Goal: Information Seeking & Learning: Learn about a topic

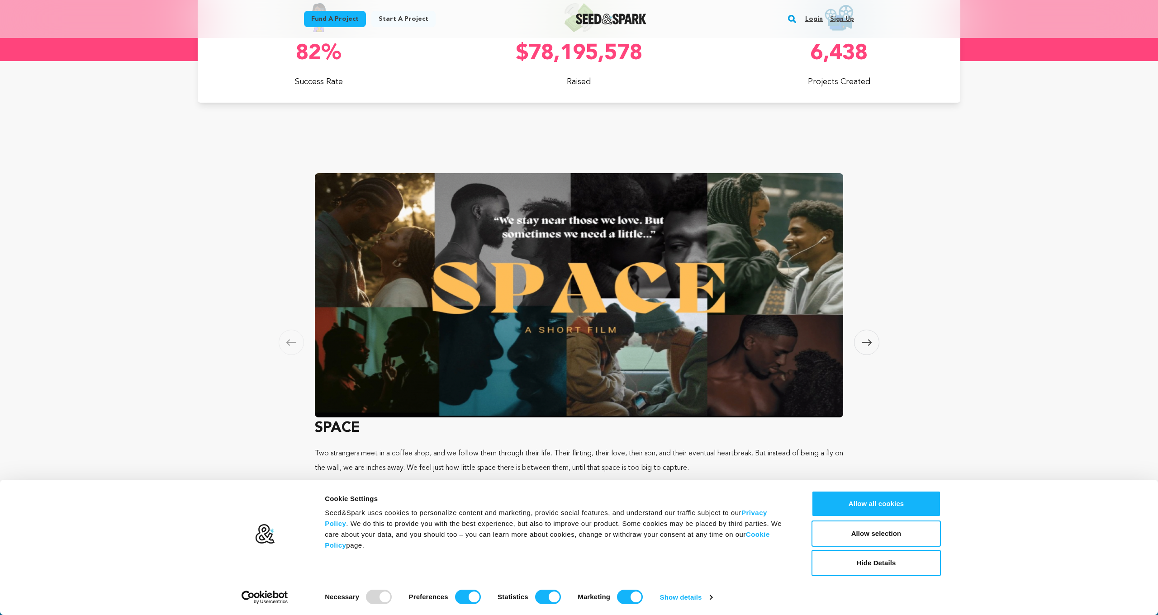
scroll to position [0, 316]
click at [464, 600] on input "Preferences" at bounding box center [468, 597] width 26 height 14
checkbox input "false"
click at [538, 596] on input "Statistics" at bounding box center [548, 597] width 26 height 14
checkbox input "false"
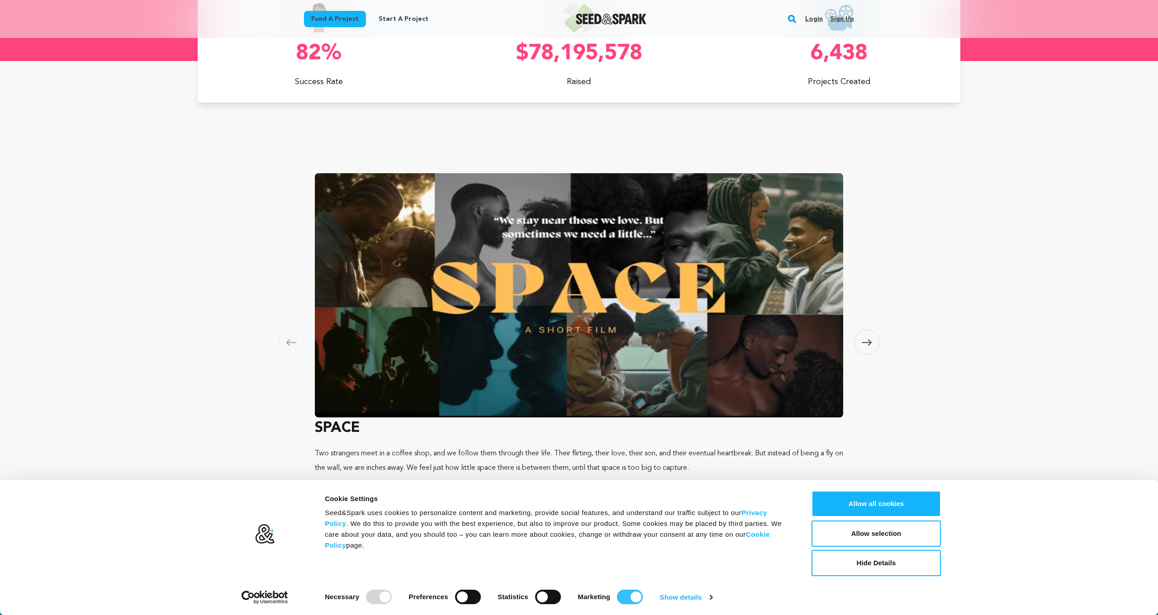
click at [627, 595] on input "Marketing" at bounding box center [630, 597] width 26 height 14
checkbox input "false"
click at [839, 535] on button "Allow selection" at bounding box center [875, 533] width 129 height 26
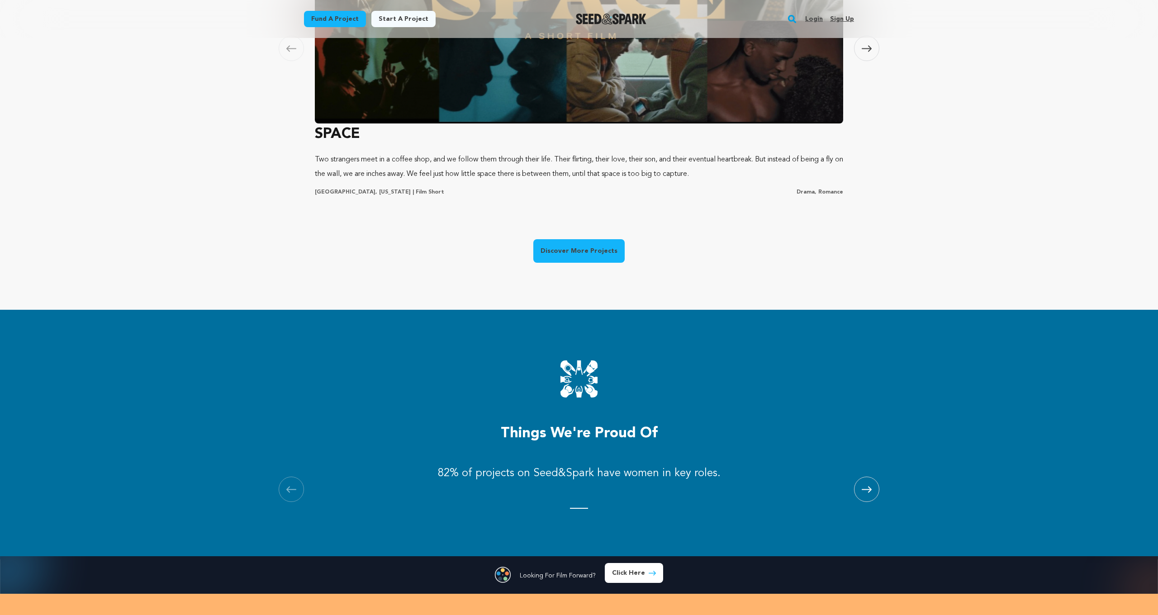
scroll to position [0, 316]
click at [606, 256] on link "Discover More Projects" at bounding box center [578, 251] width 91 height 24
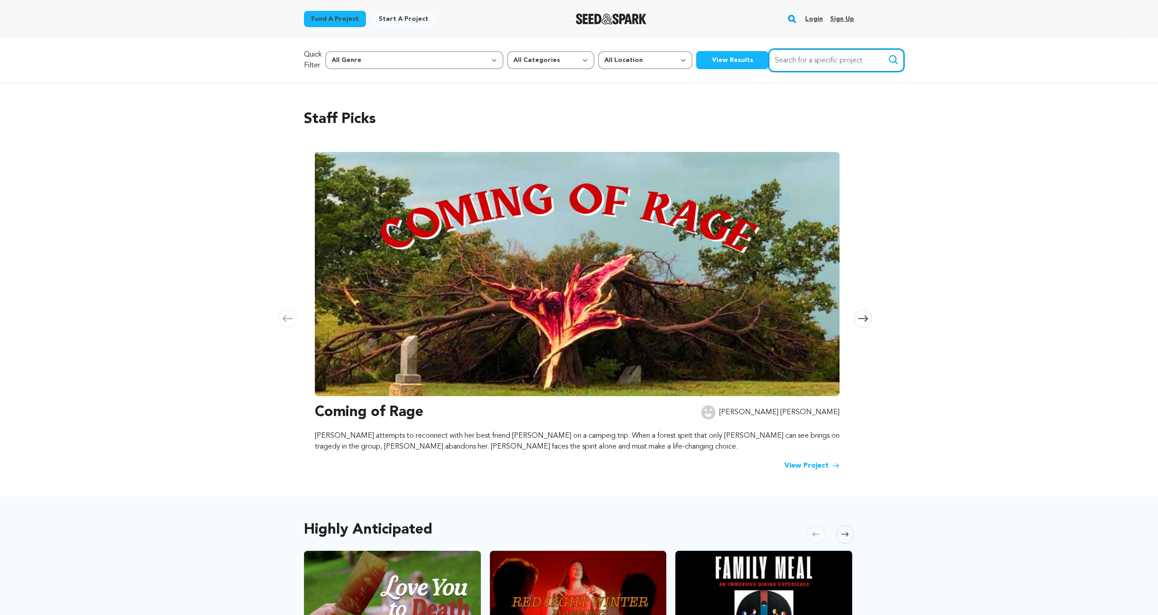
click at [768, 63] on input "Search for a specific project" at bounding box center [836, 60] width 136 height 23
type input "novel"
click at [888, 60] on button "Search" at bounding box center [893, 59] width 11 height 11
select select "10888"
click at [696, 58] on button "View Results" at bounding box center [732, 60] width 72 height 18
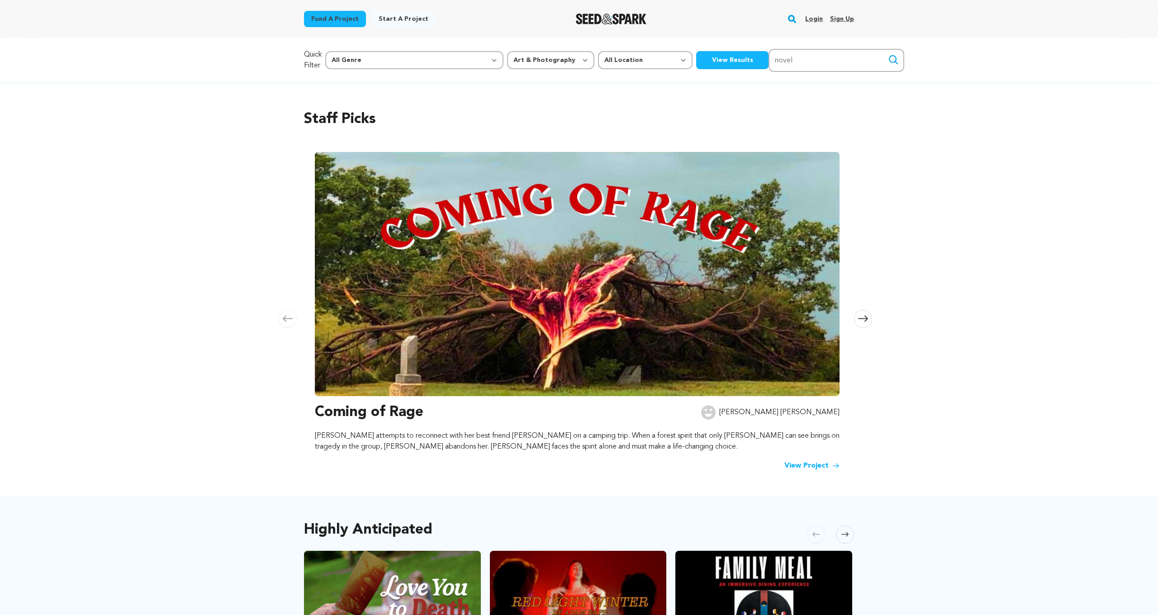
click at [625, 19] on img "Seed&Spark Homepage" at bounding box center [611, 19] width 71 height 11
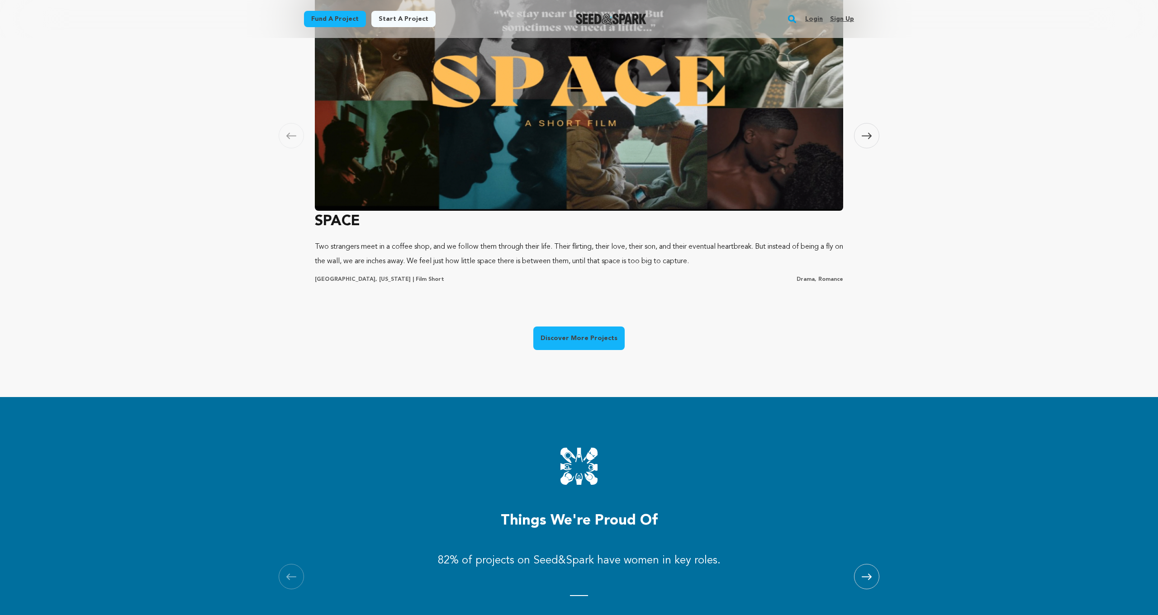
click at [569, 331] on link "Discover More Projects" at bounding box center [578, 338] width 91 height 24
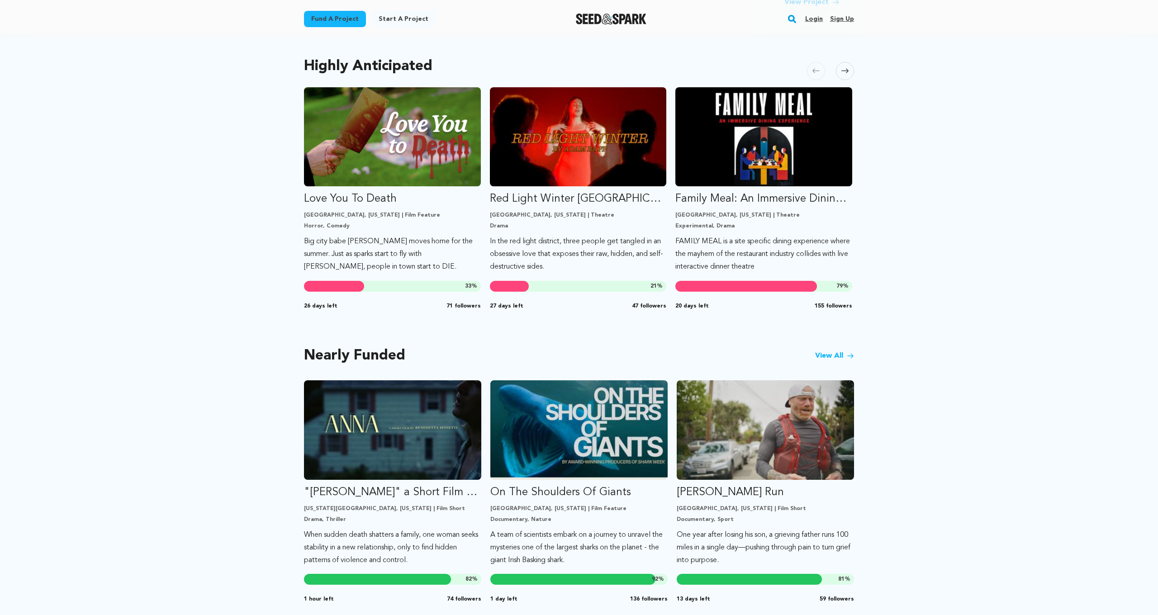
scroll to position [472, 0]
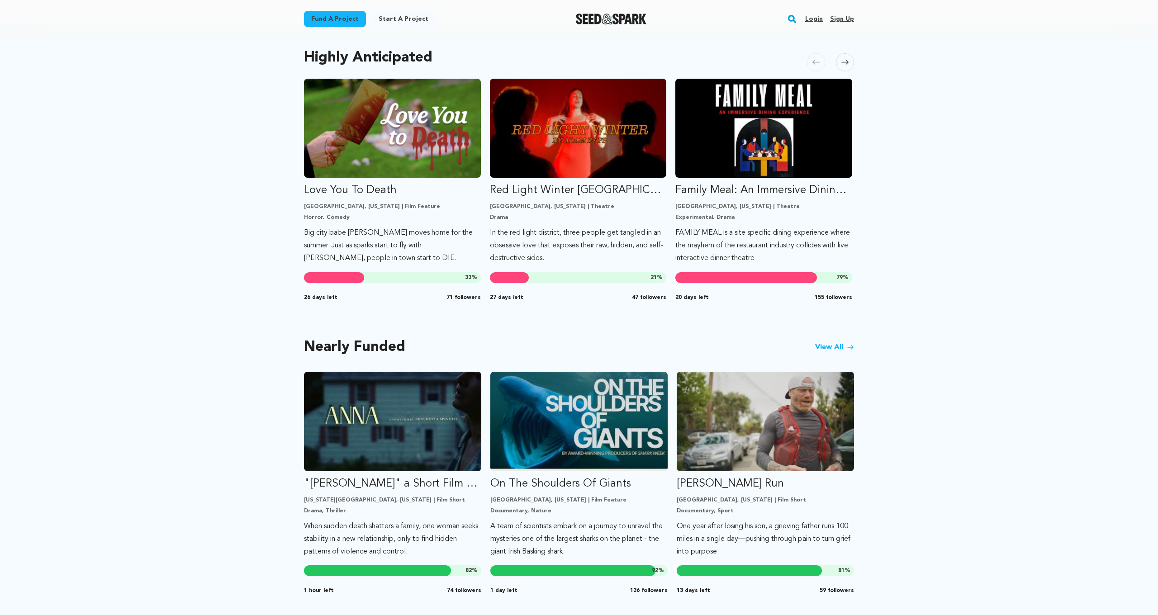
click at [837, 347] on link "View All" at bounding box center [834, 347] width 39 height 11
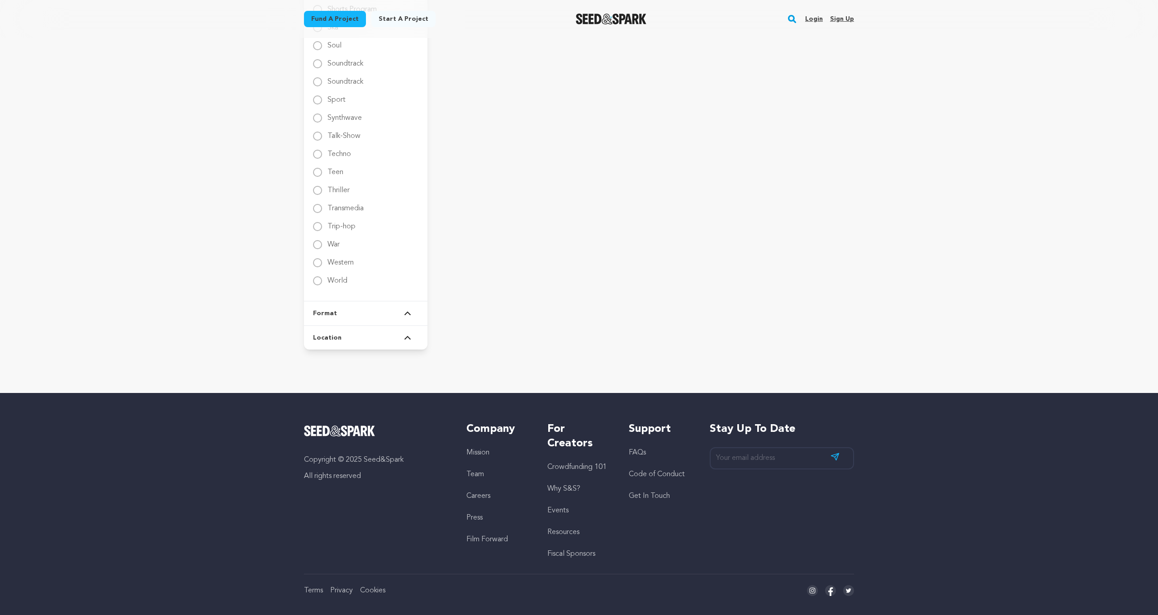
scroll to position [1404, 0]
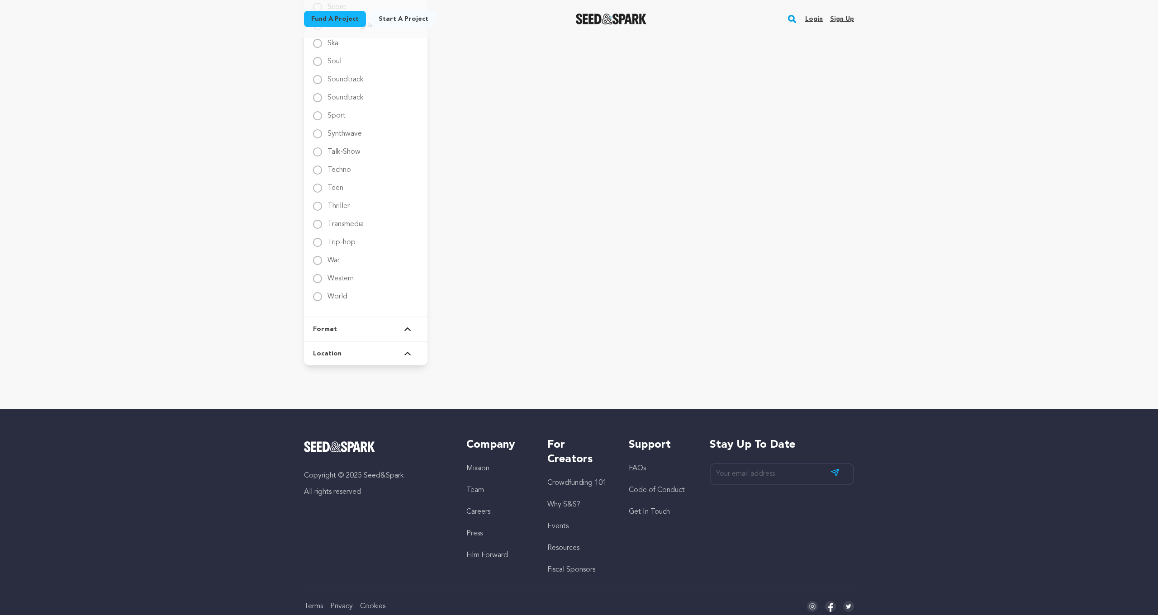
click at [402, 326] on button "Format" at bounding box center [365, 329] width 105 height 24
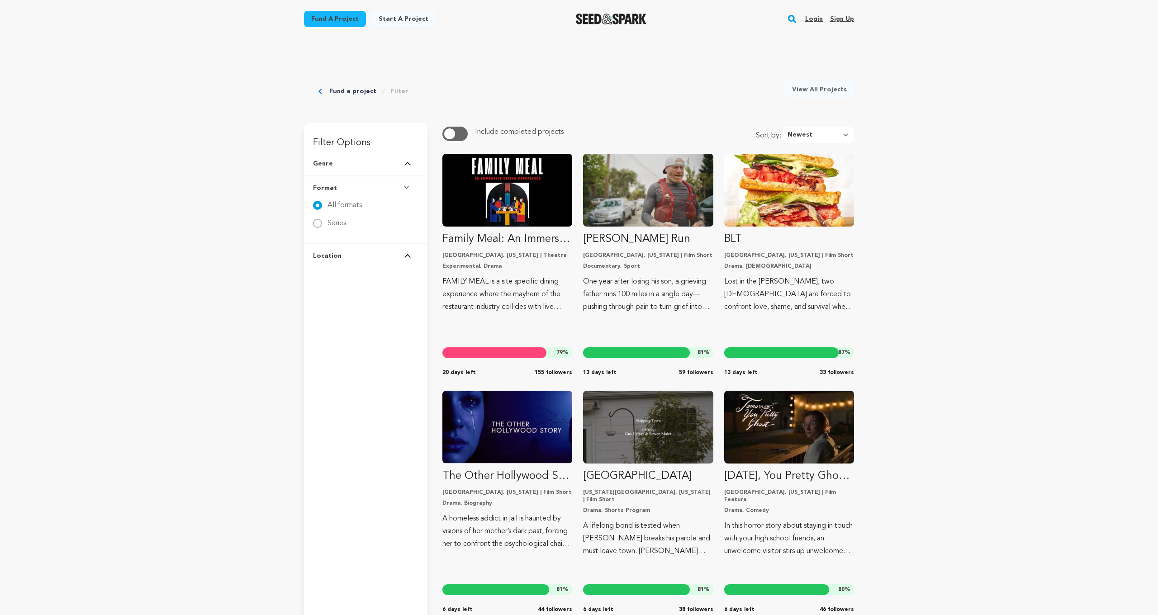
scroll to position [0, 0]
click at [399, 165] on button "Genre" at bounding box center [365, 164] width 105 height 24
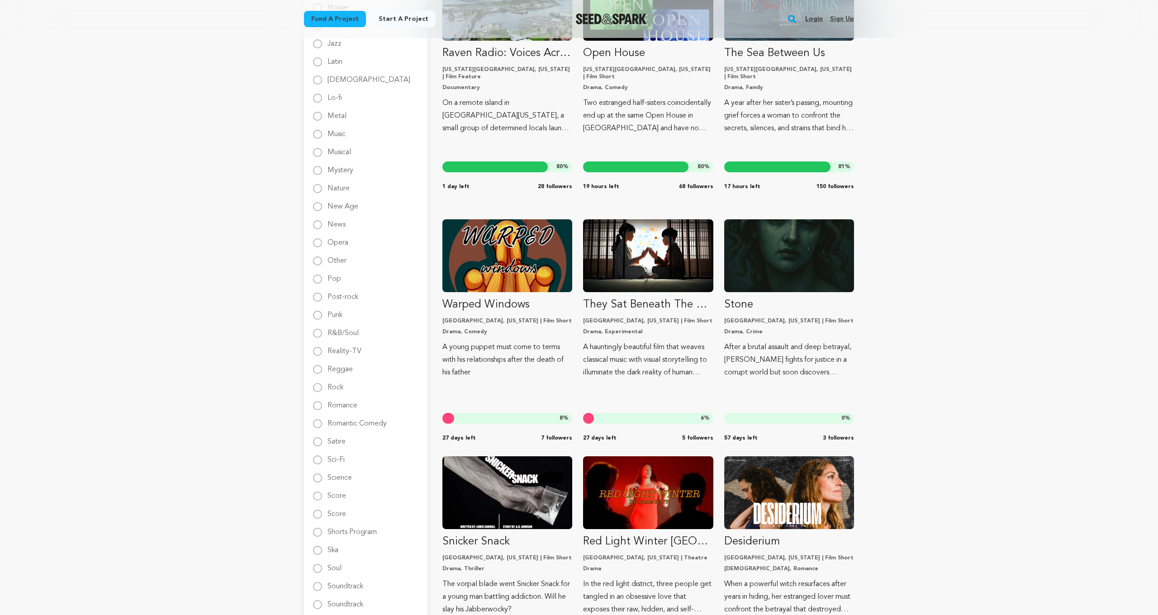
scroll to position [898, 0]
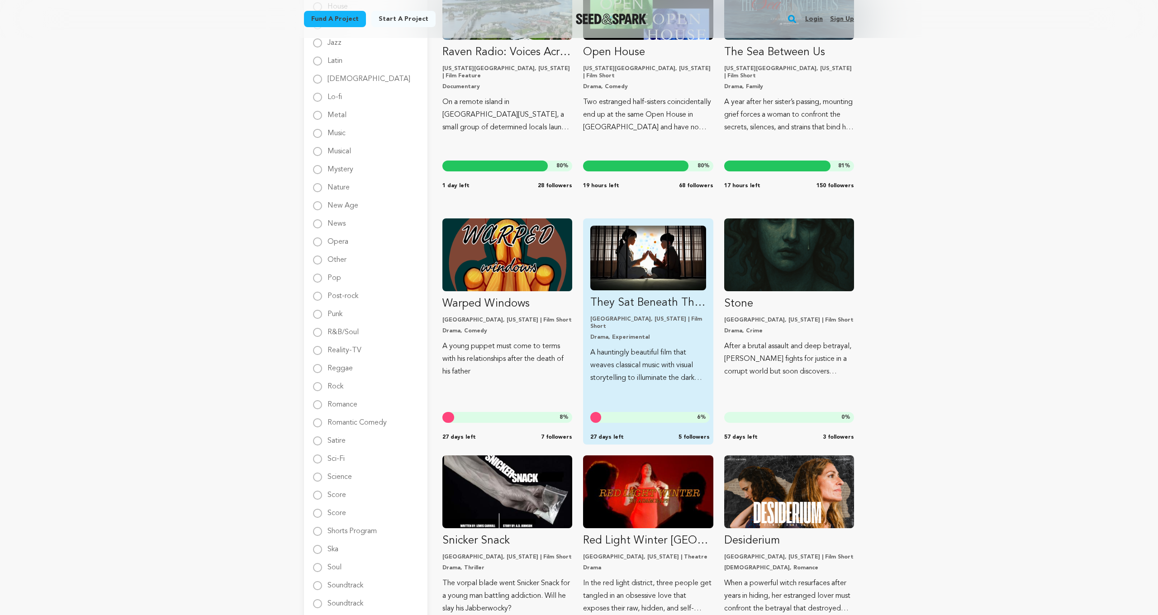
click at [673, 308] on p "They Sat Beneath The Sleeping Moon" at bounding box center [647, 303] width 115 height 14
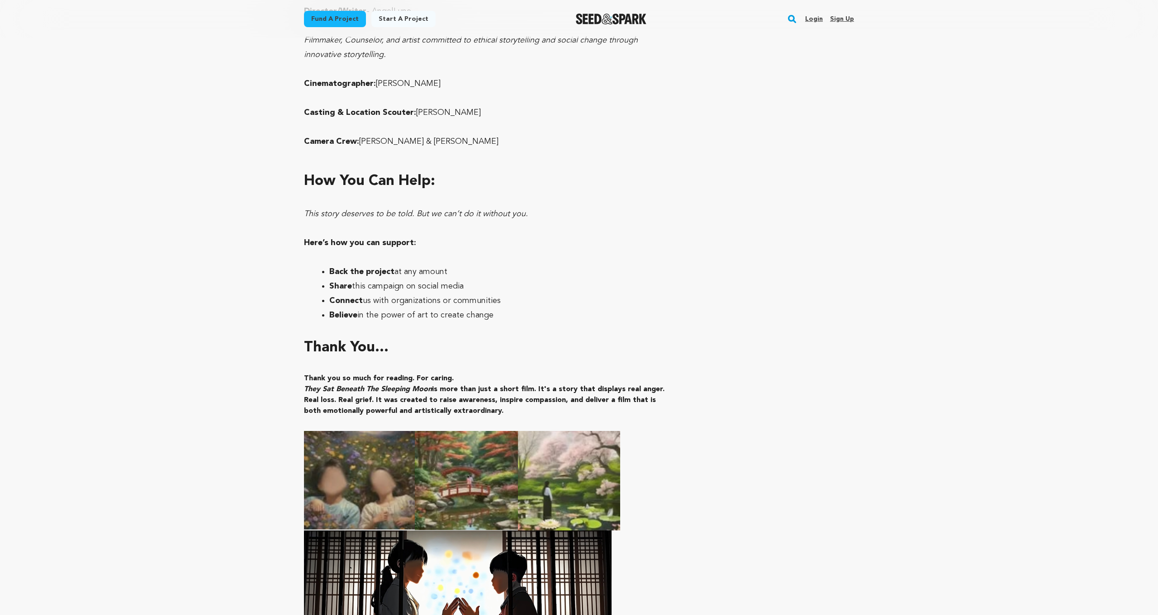
scroll to position [5360, 0]
